Goal: Download file/media

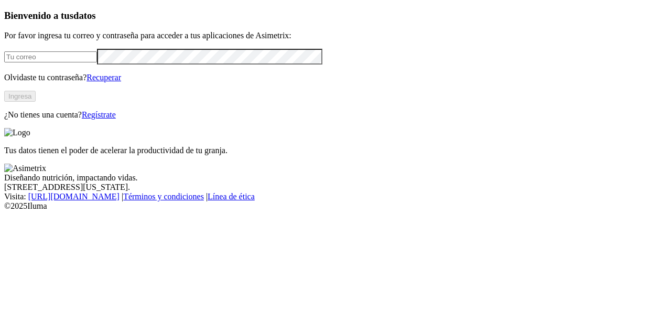
type input "[PERSON_NAME][EMAIL_ADDRESS][PERSON_NAME][DOMAIN_NAME]"
click at [36, 102] on button "Ingresa" at bounding box center [19, 96] width 31 height 11
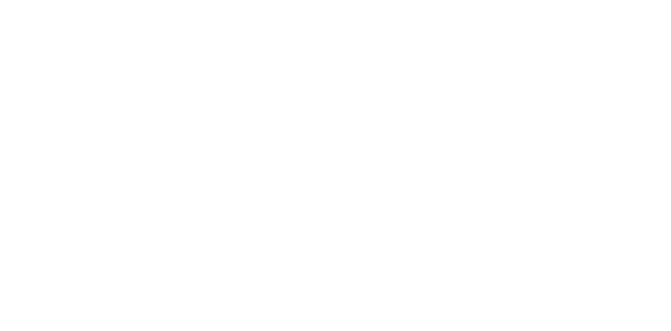
type input "mic"
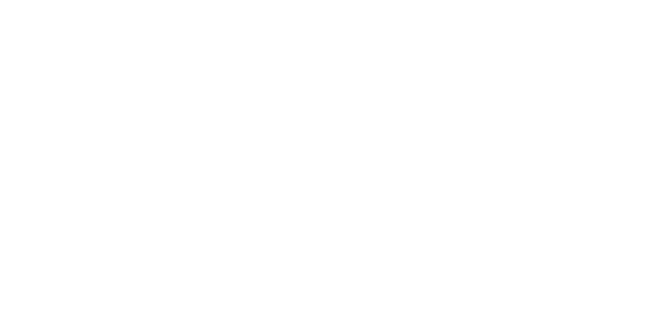
scroll to position [52, 0]
drag, startPoint x: 414, startPoint y: 193, endPoint x: 92, endPoint y: 181, distance: 321.7
